Goal: Navigation & Orientation: Find specific page/section

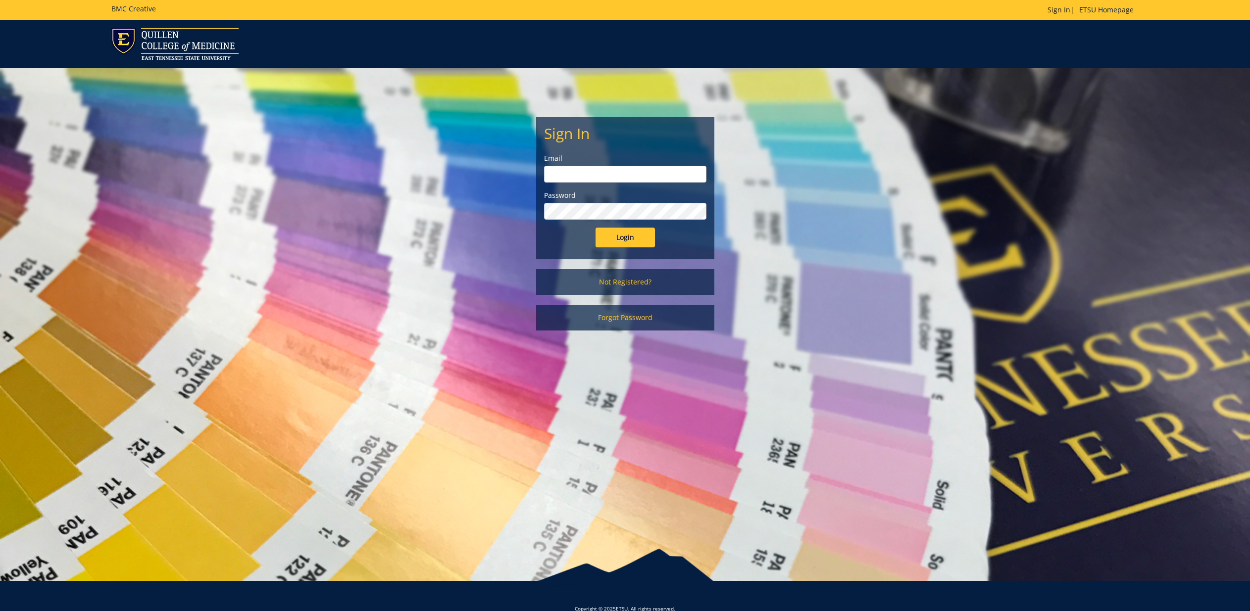
type input "gougeja@etsu.edu"
click at [612, 223] on form "Sign In Email gougeja@etsu.edu Password Login" at bounding box center [625, 186] width 162 height 122
click at [614, 229] on input "Login" at bounding box center [624, 238] width 59 height 20
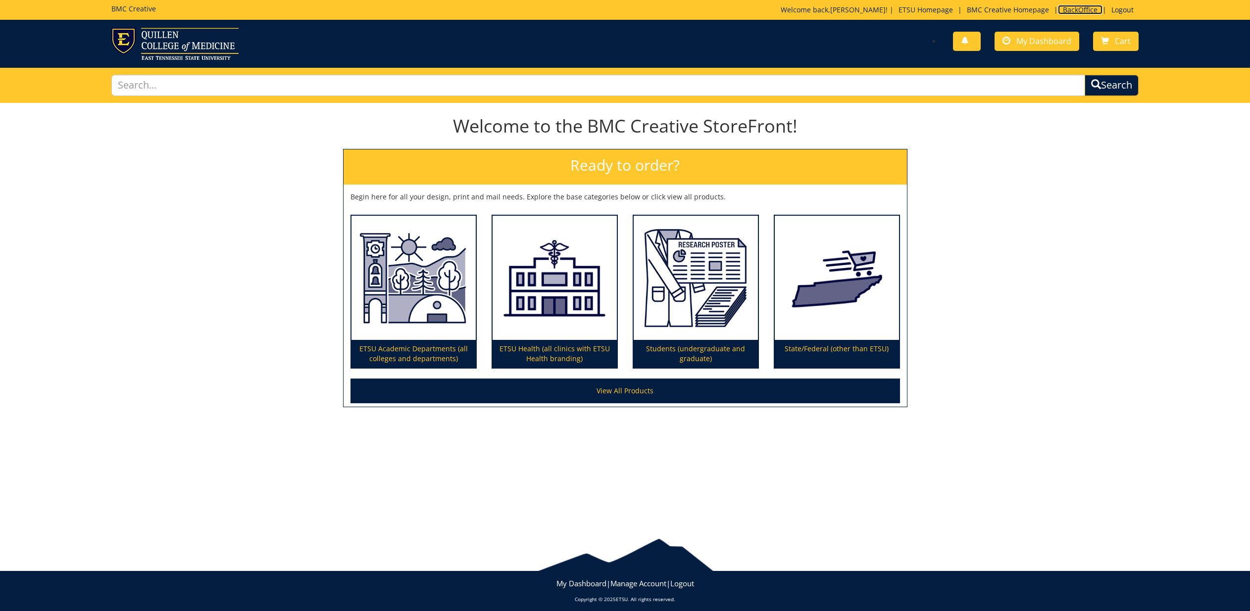
click at [1063, 12] on link "BackOffice" at bounding box center [1080, 9] width 45 height 9
